Goal: Find specific page/section: Find specific page/section

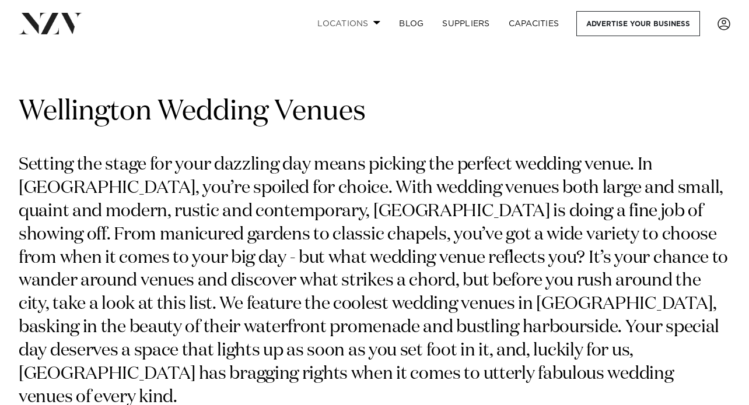
click at [356, 27] on link "Locations" at bounding box center [349, 23] width 82 height 25
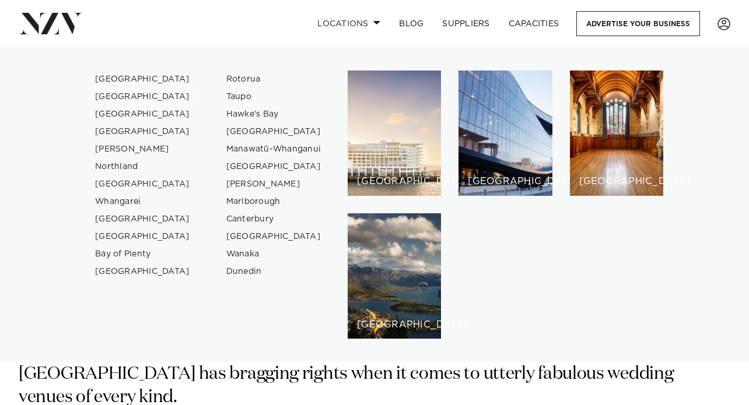
click at [120, 99] on link "[GEOGRAPHIC_DATA]" at bounding box center [143, 97] width 114 height 18
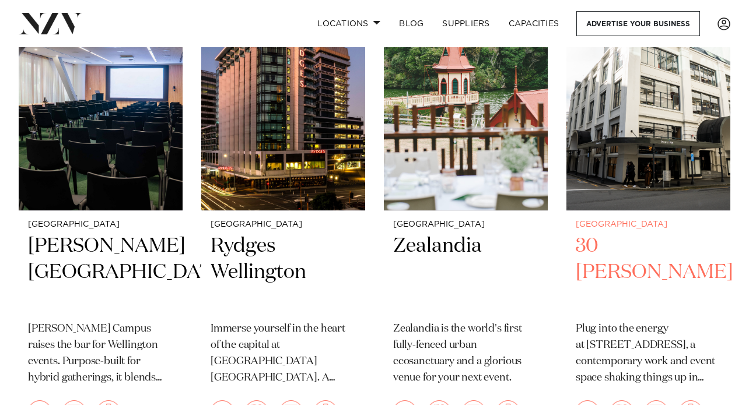
scroll to position [983, 0]
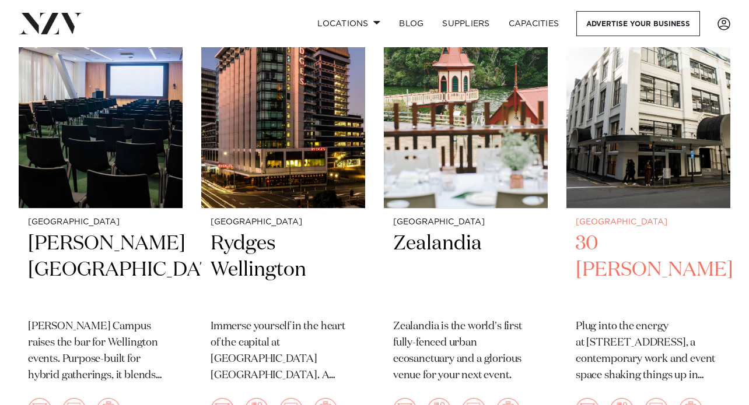
click at [663, 160] on img at bounding box center [648, 99] width 164 height 220
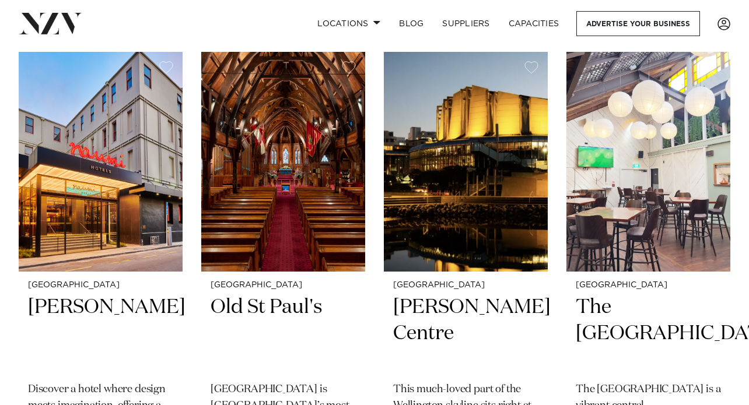
scroll to position [1400, 0]
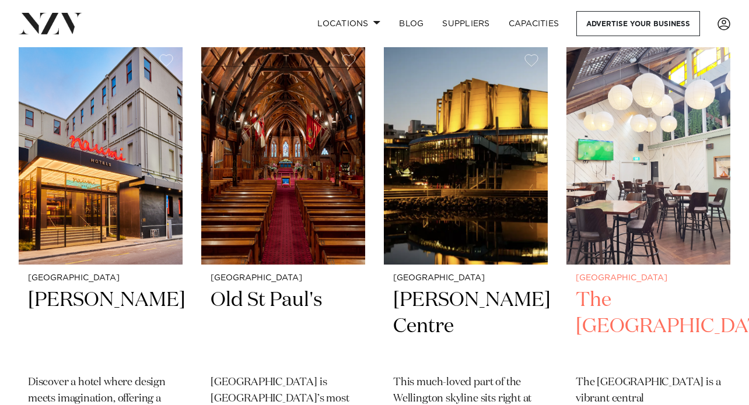
click at [646, 182] on img at bounding box center [648, 155] width 164 height 220
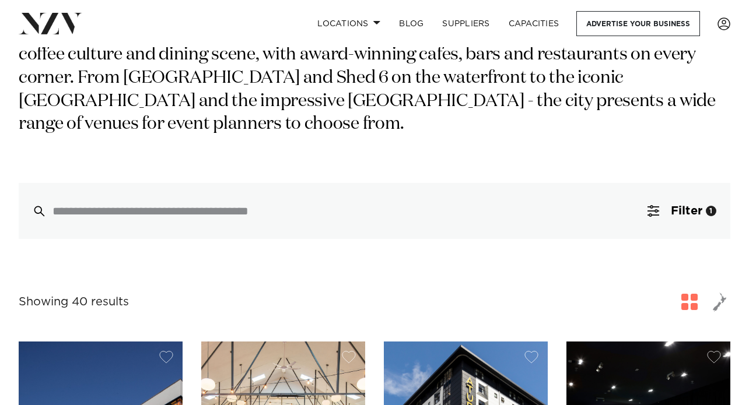
scroll to position [165, 0]
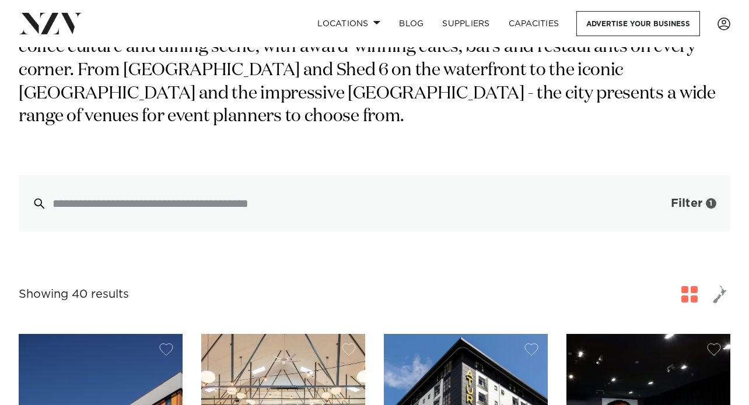
click at [684, 202] on span "Filter" at bounding box center [687, 204] width 32 height 12
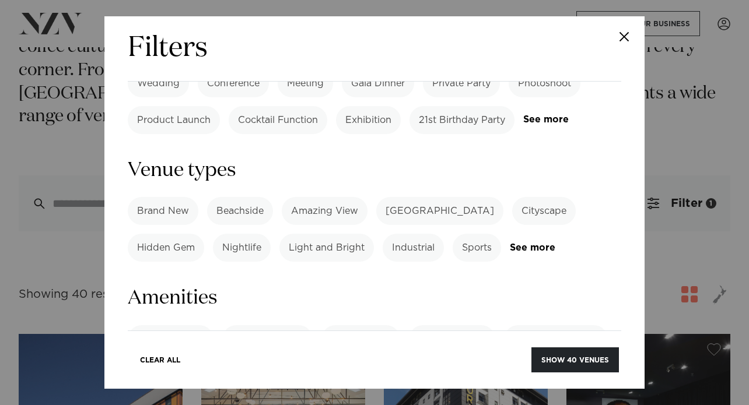
scroll to position [618, 0]
click at [185, 362] on label "BYO Food" at bounding box center [161, 376] width 67 height 28
click at [237, 362] on label "BYO Beverage" at bounding box center [246, 376] width 86 height 28
click at [561, 357] on button "Show 2 venues" at bounding box center [578, 360] width 82 height 25
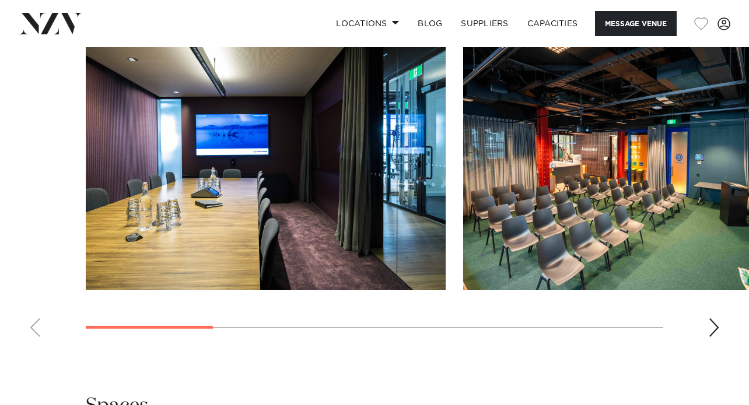
scroll to position [1152, 0]
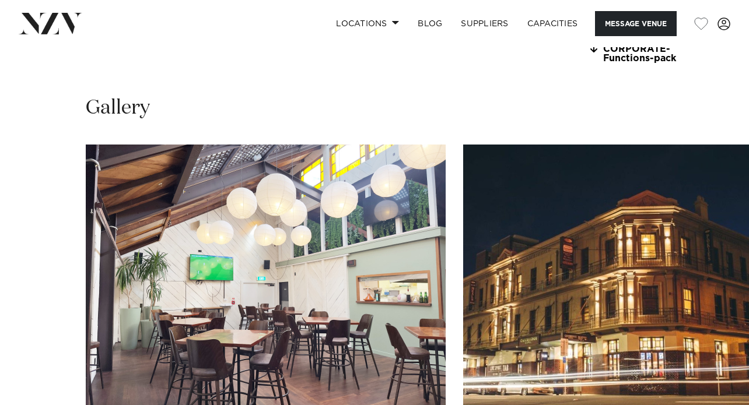
scroll to position [1182, 0]
